Goal: Find specific page/section: Find specific page/section

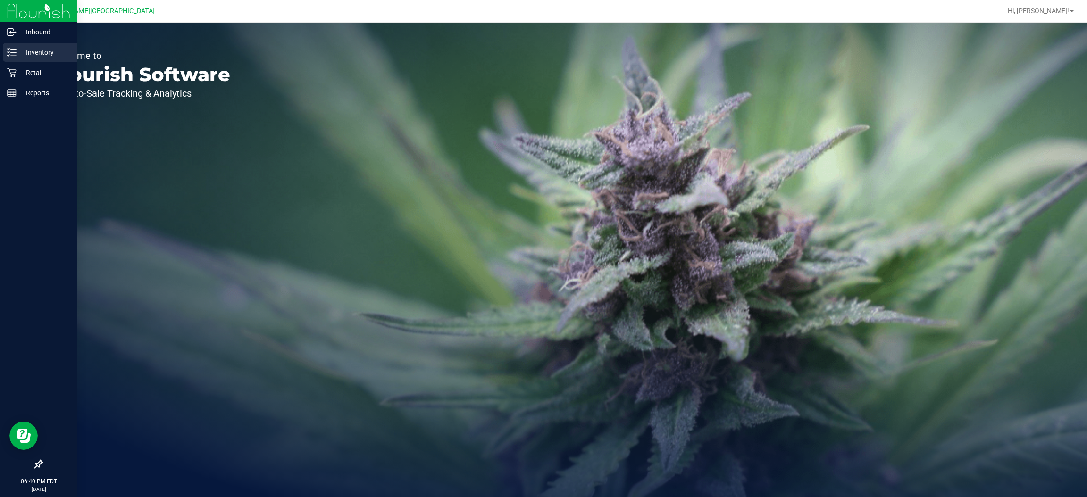
click at [44, 50] on p "Inventory" at bounding box center [45, 52] width 57 height 11
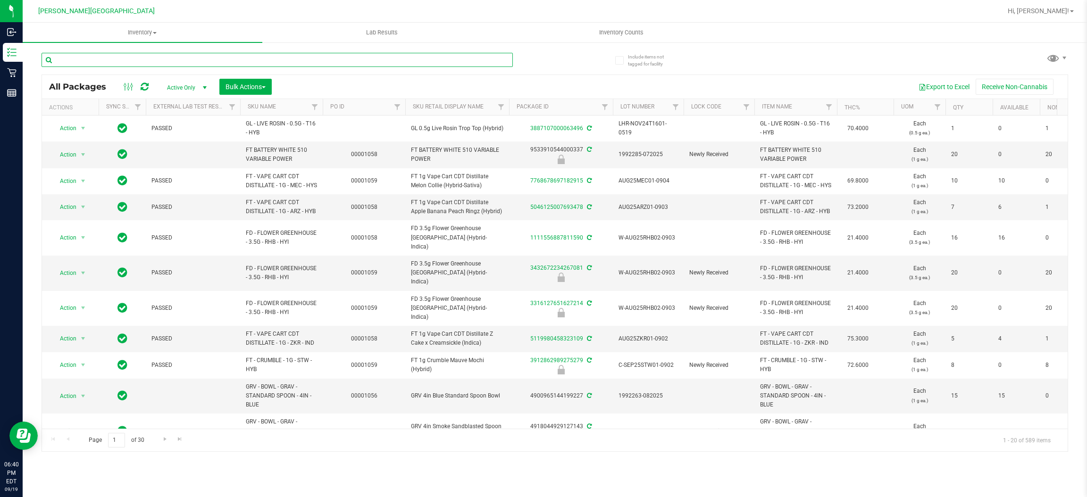
click at [115, 56] on input "text" at bounding box center [277, 60] width 471 height 14
type input "pkt"
